Goal: Check status

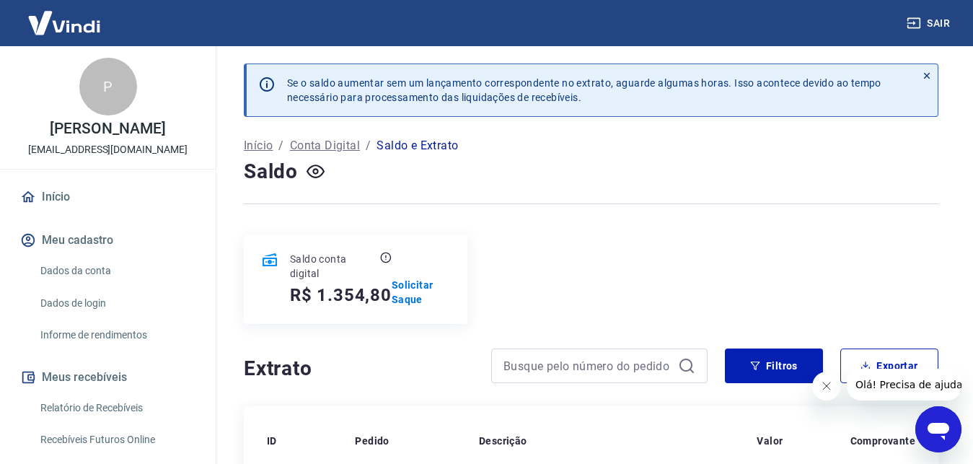
click at [48, 22] on img at bounding box center [64, 23] width 94 height 44
